Goal: Entertainment & Leisure: Browse casually

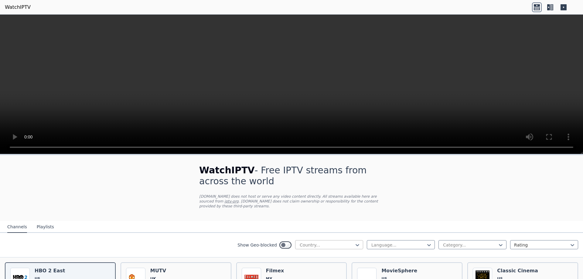
click at [337, 240] on div "Country..." at bounding box center [329, 244] width 68 height 9
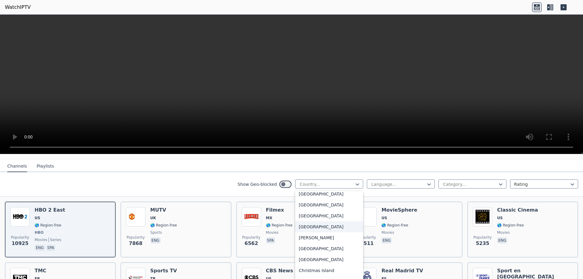
scroll to position [334, 0]
click at [309, 219] on div "[GEOGRAPHIC_DATA]" at bounding box center [329, 224] width 68 height 11
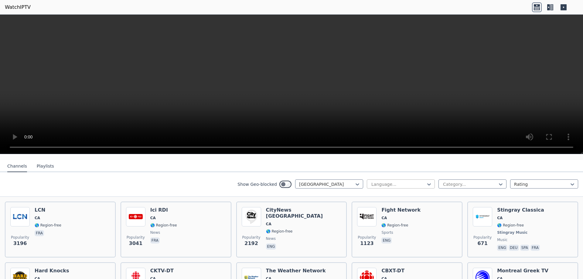
click at [401, 181] on div at bounding box center [398, 184] width 55 height 6
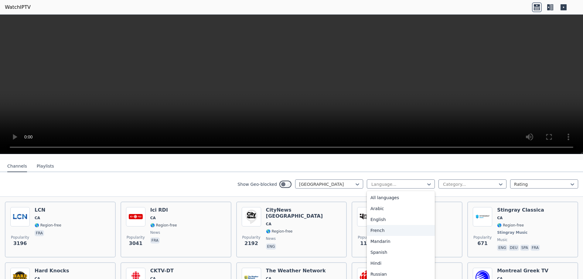
click at [377, 225] on div "French" at bounding box center [401, 230] width 68 height 11
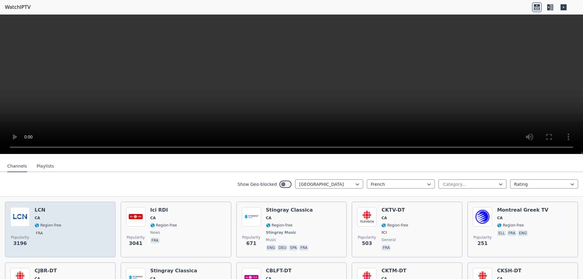
click at [74, 219] on div "Popularity 3196 LCN CA 🌎 Region-free fra" at bounding box center [60, 229] width 100 height 45
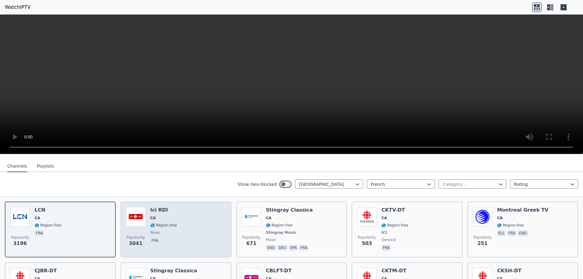
click at [189, 221] on div "Popularity [STREET_ADDRESS] 🌎 Region-free news fra" at bounding box center [176, 229] width 100 height 45
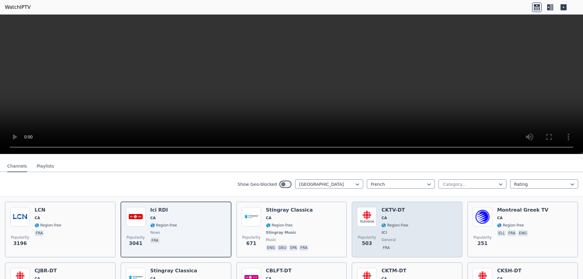
click at [415, 224] on div "Popularity 503 CKTV-DT [GEOGRAPHIC_DATA] 🌎 Region-free ICI general fra" at bounding box center [407, 229] width 100 height 45
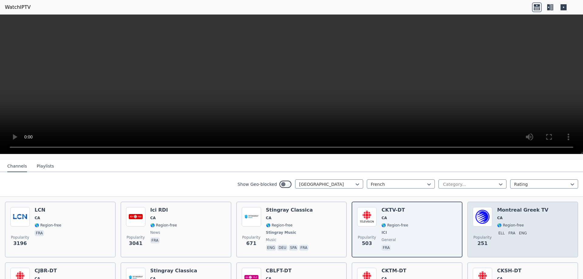
click at [546, 214] on div "Popularity 251 Montreal Greek TV CA 🌎 Region-free ell fra eng" at bounding box center [523, 229] width 100 height 45
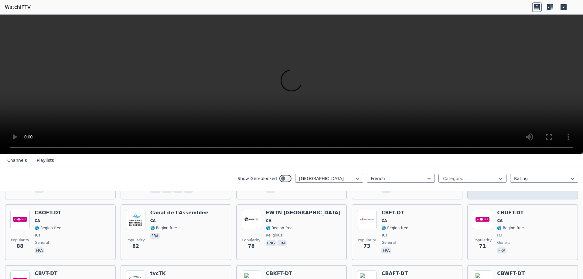
scroll to position [182, 0]
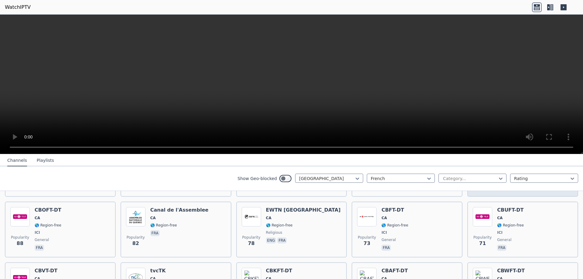
click at [535, 220] on div "Popularity 71 CBUFT-DT CA 🌎 Region-free ICI general fra" at bounding box center [523, 229] width 100 height 45
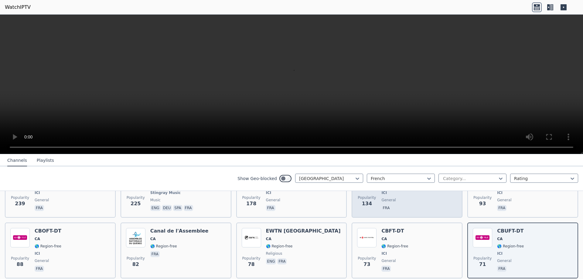
scroll to position [151, 0]
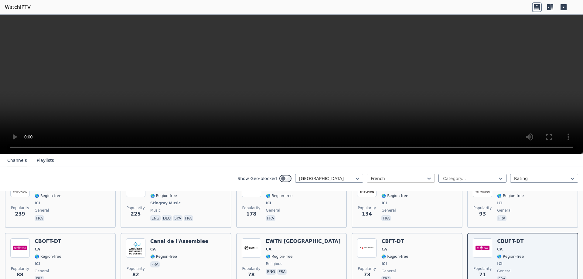
click at [411, 177] on div at bounding box center [398, 179] width 55 height 6
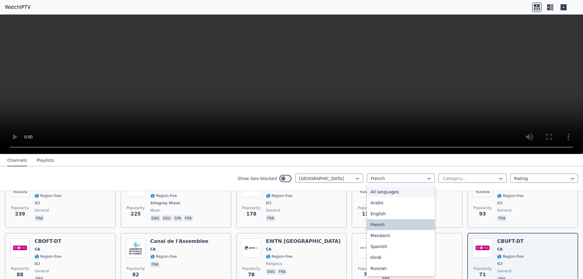
click at [392, 193] on div "All languages" at bounding box center [401, 191] width 68 height 11
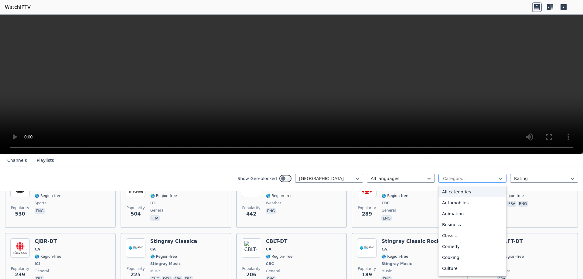
click at [478, 178] on div at bounding box center [470, 179] width 55 height 6
click at [445, 248] on div "Sports" at bounding box center [473, 247] width 68 height 11
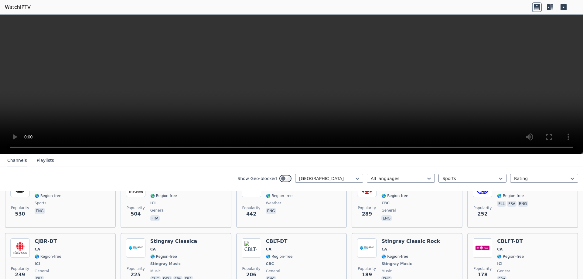
scroll to position [58, 0]
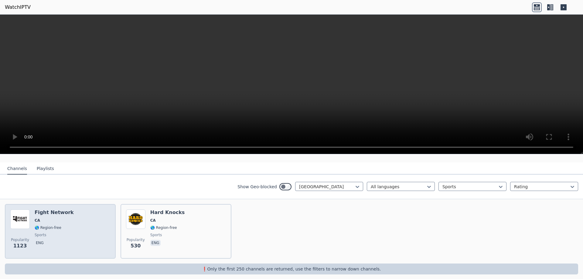
click at [71, 224] on div "Popularity 1123 Fight Network CA 🌎 Region-free sports eng" at bounding box center [60, 232] width 100 height 44
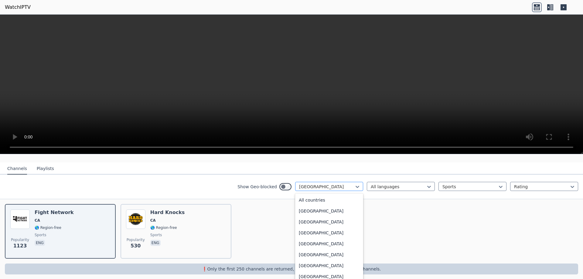
click at [319, 184] on div at bounding box center [326, 187] width 55 height 6
click at [320, 195] on div "All countries" at bounding box center [329, 200] width 68 height 11
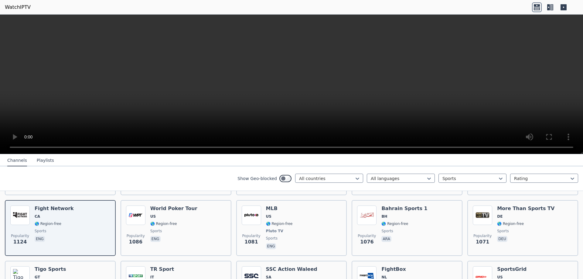
scroll to position [301, 0]
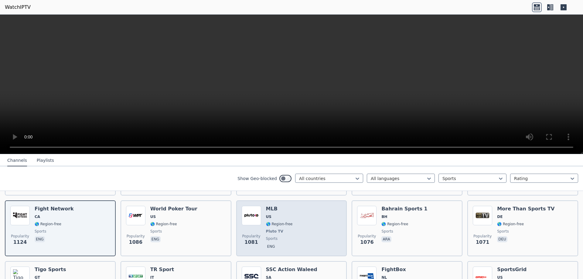
click at [316, 235] on div "Popularity 1081 MLB US 🌎 Region-free Pluto TV sports eng" at bounding box center [292, 228] width 100 height 45
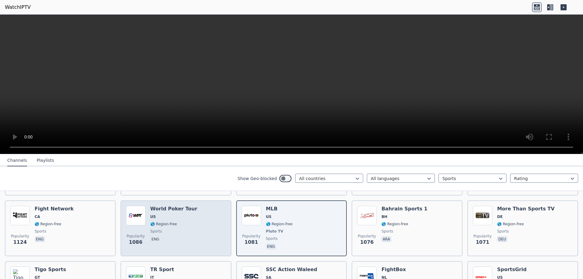
click at [192, 226] on div "Popularity 1086 World Poker Tour US 🌎 Region-free sports eng" at bounding box center [176, 228] width 100 height 45
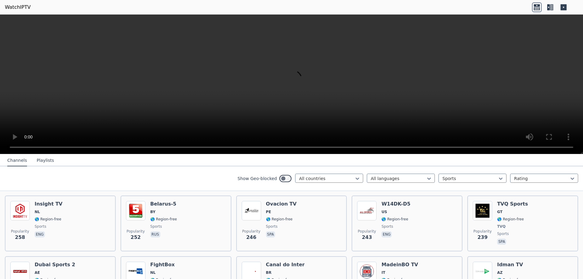
scroll to position [757, 0]
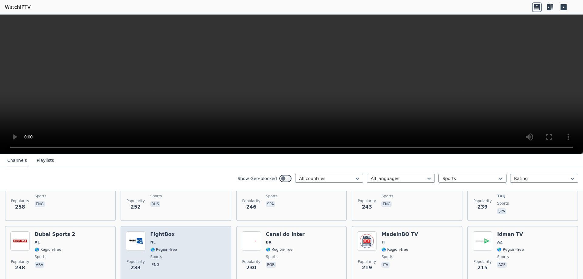
click at [204, 232] on div "Popularity 233 FightBox NL 🌎 Region-free sports eng" at bounding box center [176, 253] width 100 height 44
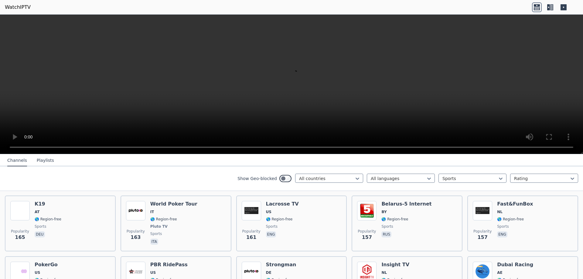
scroll to position [1030, 0]
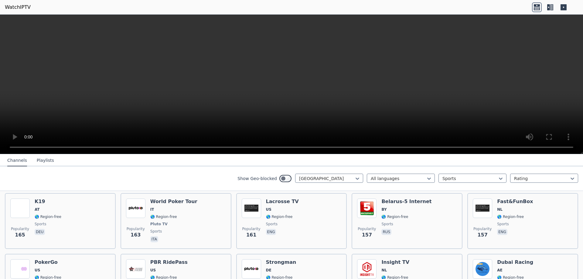
scroll to position [58, 0]
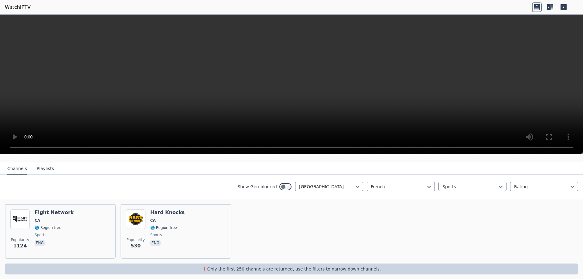
scroll to position [4, 0]
